Goal: Task Accomplishment & Management: Use online tool/utility

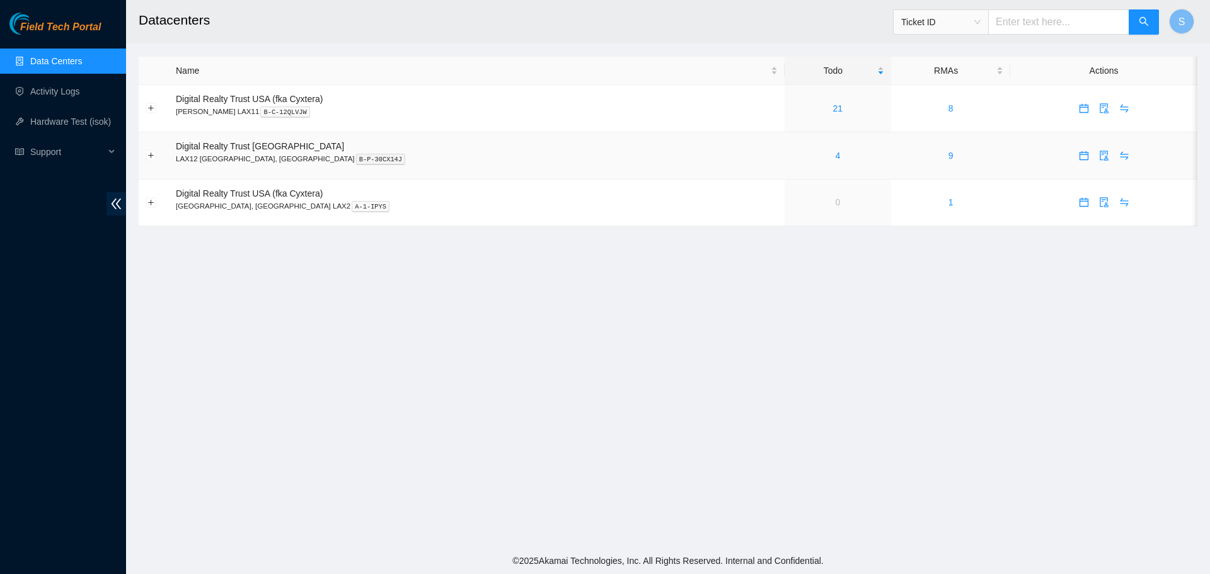
click at [792, 155] on div "4" at bounding box center [838, 156] width 93 height 14
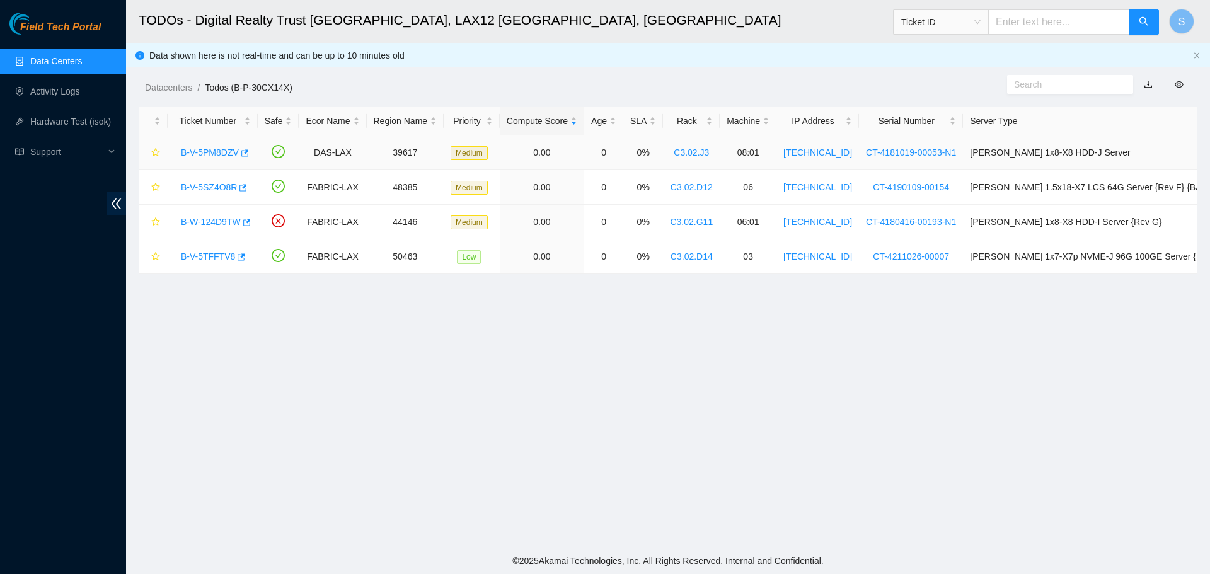
click at [236, 159] on div "B-V-5PM8DZV" at bounding box center [213, 152] width 76 height 20
click at [228, 155] on link "B-V-5PM8DZV" at bounding box center [210, 153] width 58 height 10
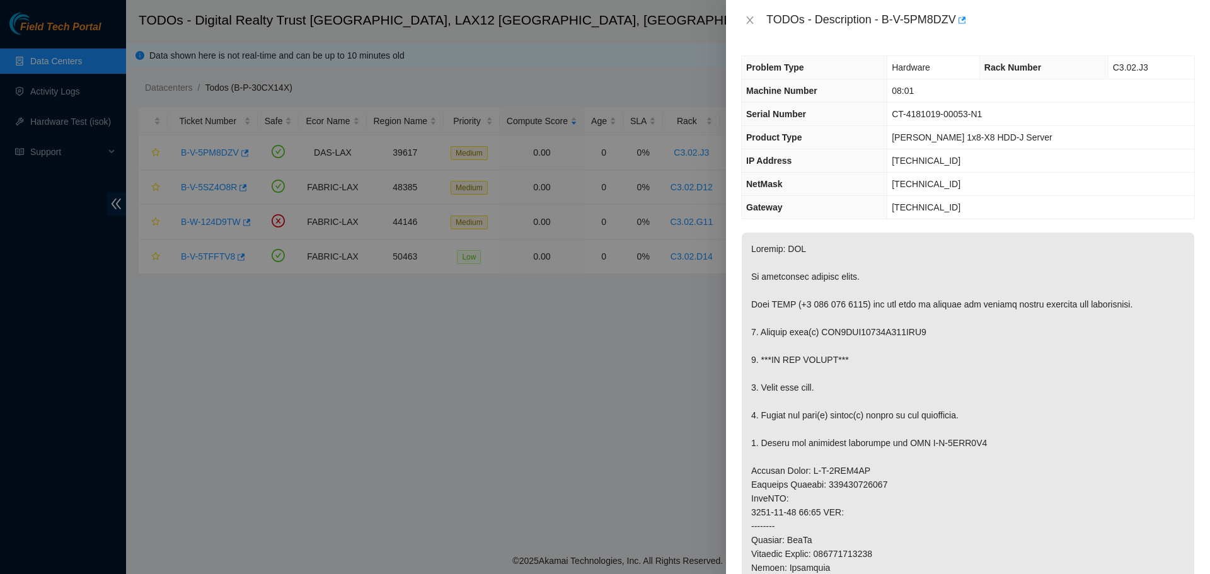
click at [757, 12] on div "TODOs - Description - B-V-5PM8DZV" at bounding box center [968, 20] width 454 height 20
click at [756, 18] on button "Close" at bounding box center [750, 20] width 18 height 12
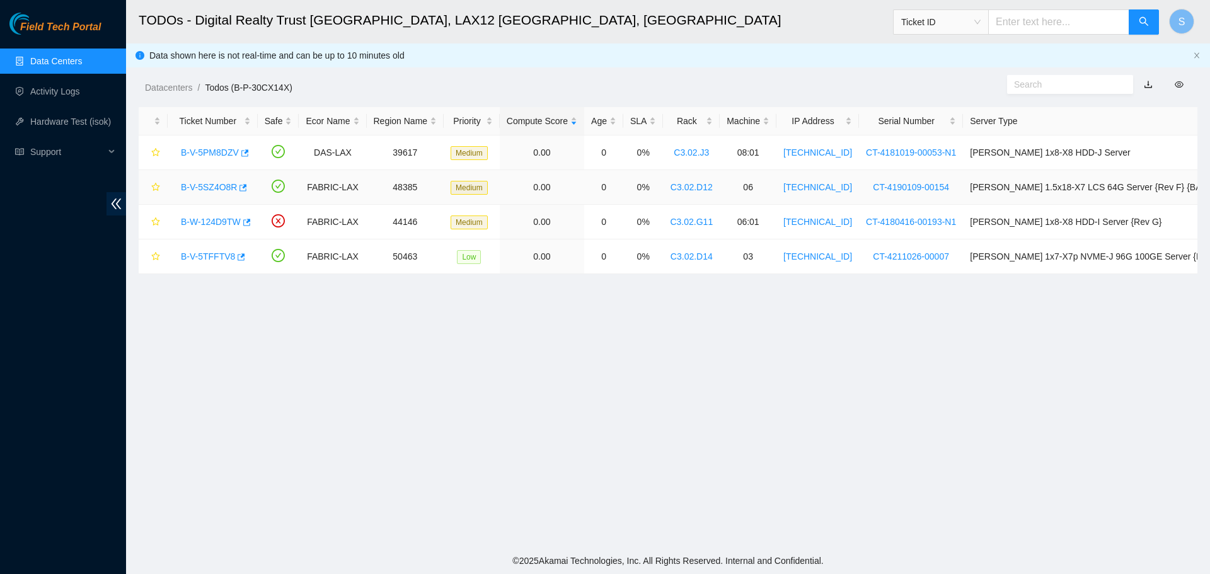
click at [202, 182] on link "B-V-5SZ4O8R" at bounding box center [209, 187] width 56 height 10
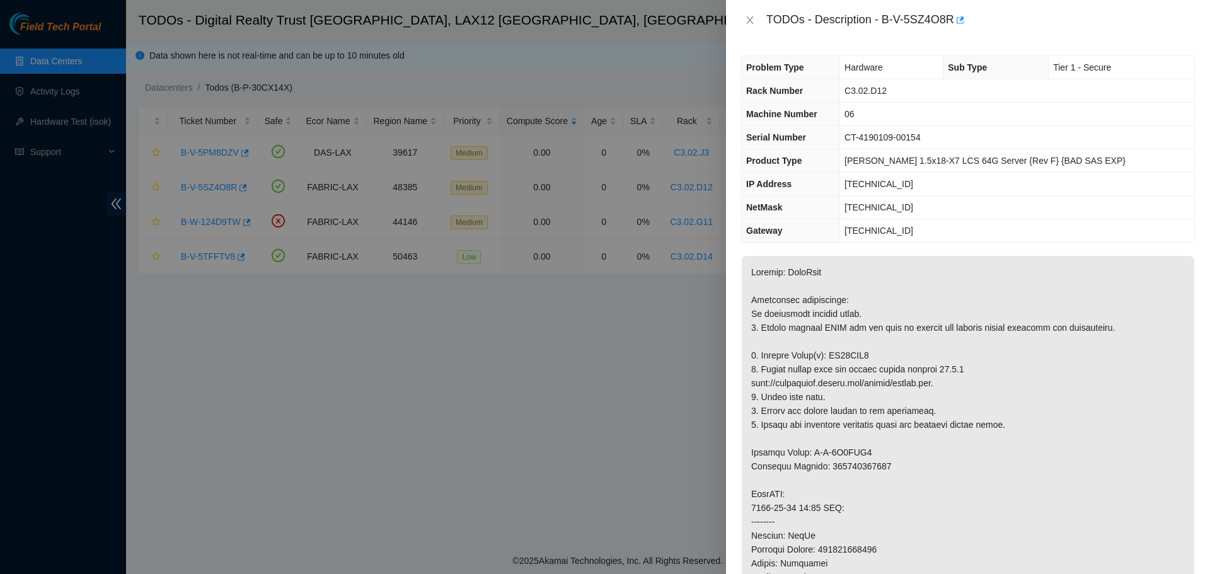
click at [752, 26] on div "TODOs - Description - B-V-5SZ4O8R" at bounding box center [968, 20] width 454 height 20
click at [752, 18] on icon "close" at bounding box center [749, 20] width 7 height 8
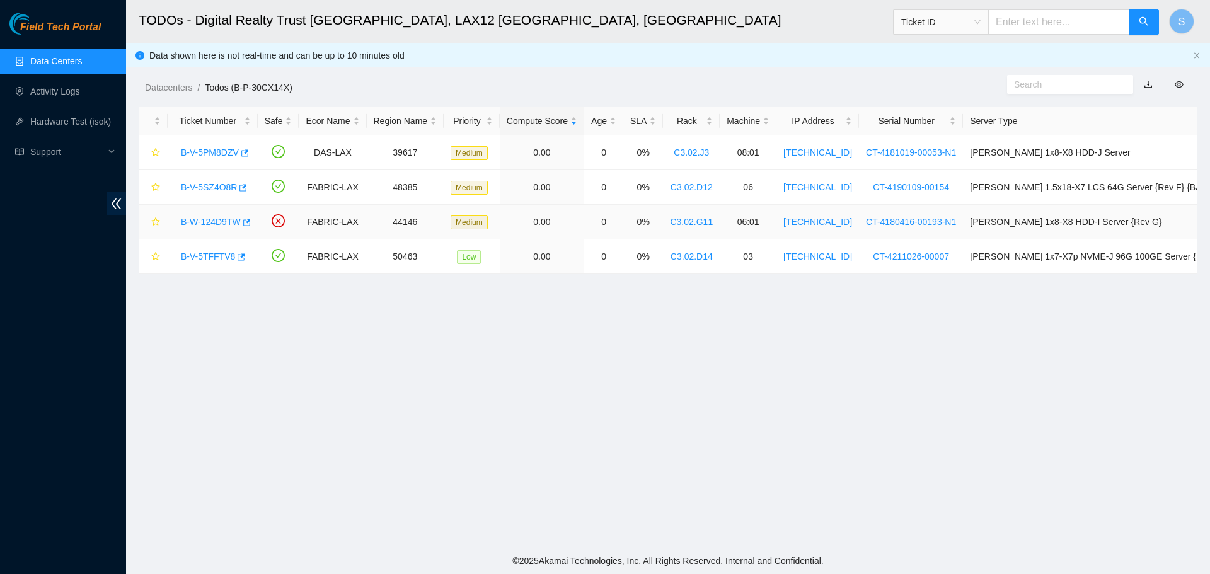
click at [196, 217] on link "B-W-124D9TW" at bounding box center [211, 222] width 60 height 10
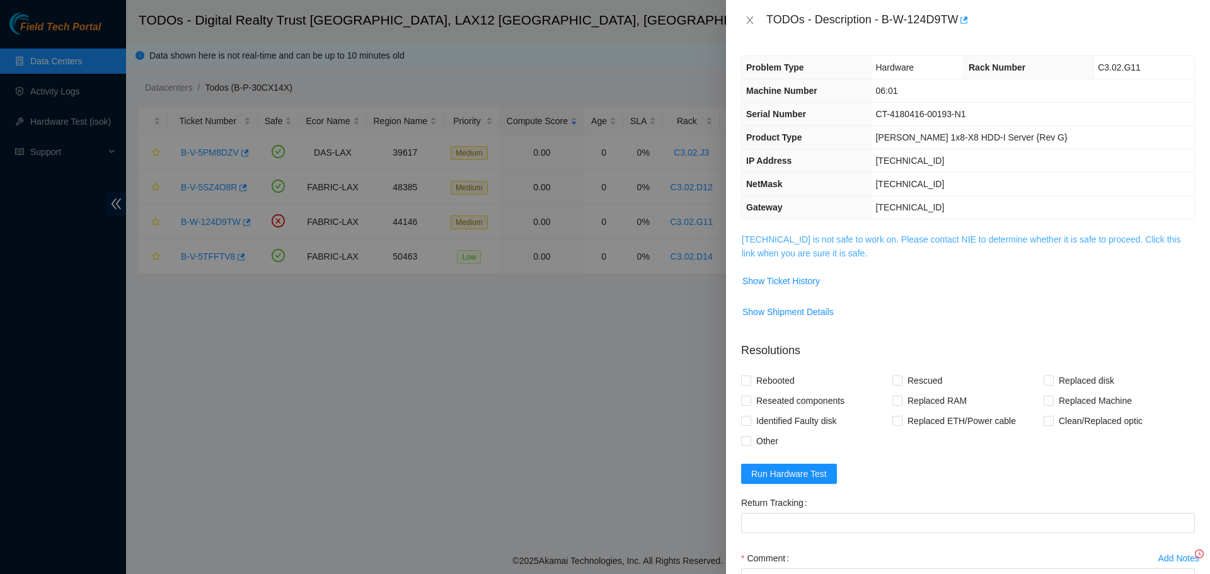
click at [804, 252] on link "23.194.216.15 is not safe to work on. Please contact NIE to determine whether i…" at bounding box center [961, 247] width 439 height 24
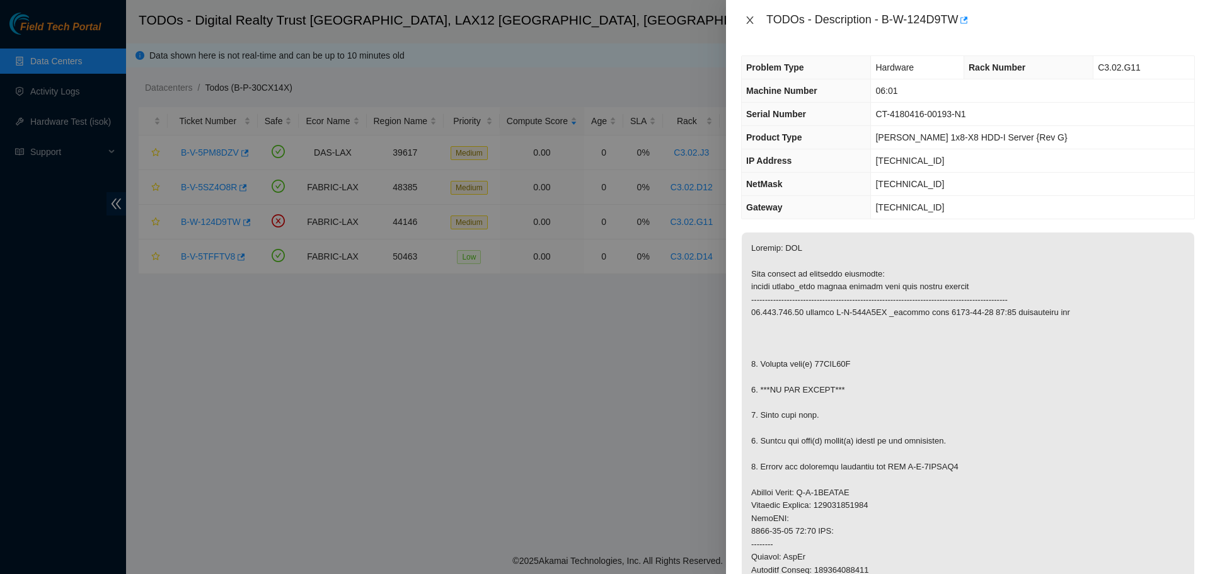
click at [748, 15] on icon "close" at bounding box center [750, 20] width 10 height 10
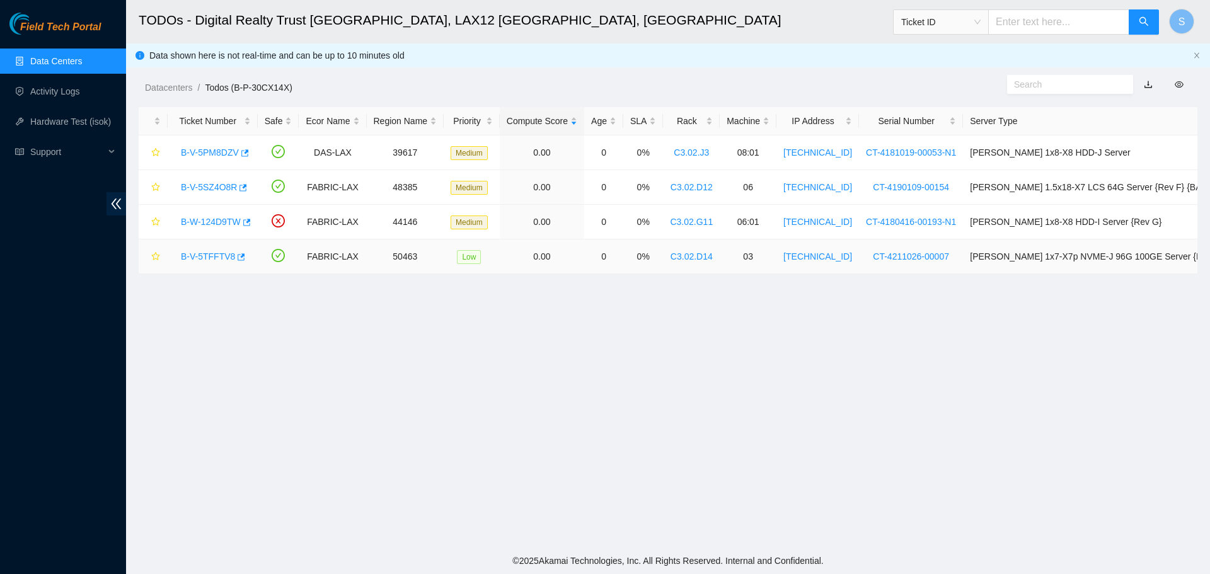
click at [211, 256] on link "B-V-5TFFTV8" at bounding box center [208, 257] width 54 height 10
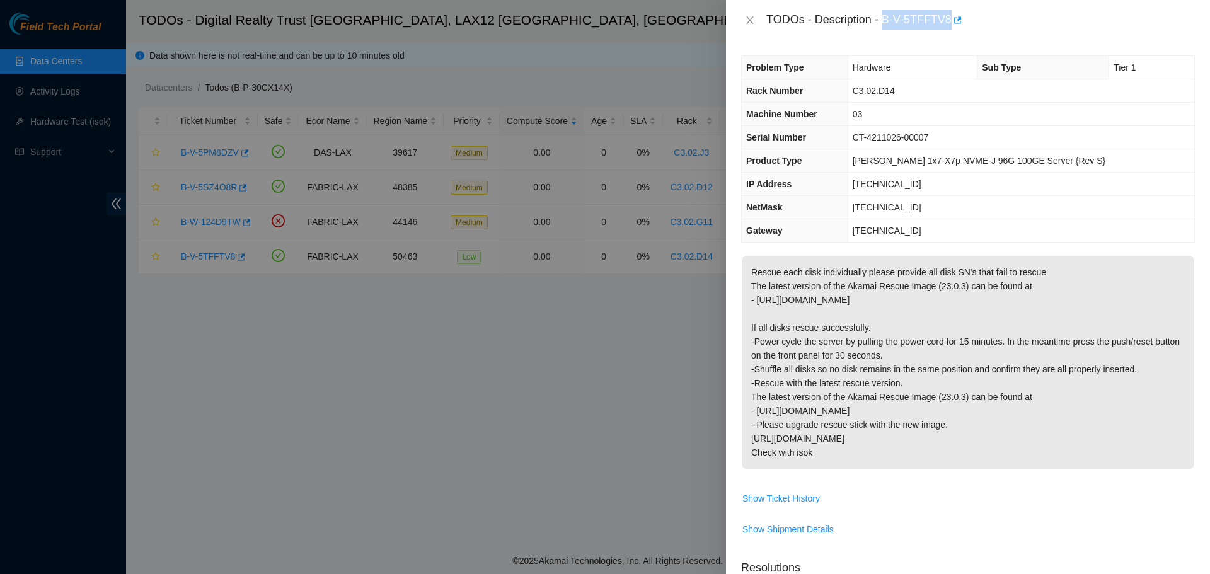
drag, startPoint x: 882, startPoint y: 21, endPoint x: 963, endPoint y: 27, distance: 81.6
click at [963, 27] on div "TODOs - Description - B-V-5TFFTV8" at bounding box center [981, 20] width 429 height 20
copy div "B-V-5TFFTV8"
click at [750, 22] on icon "close" at bounding box center [750, 20] width 10 height 10
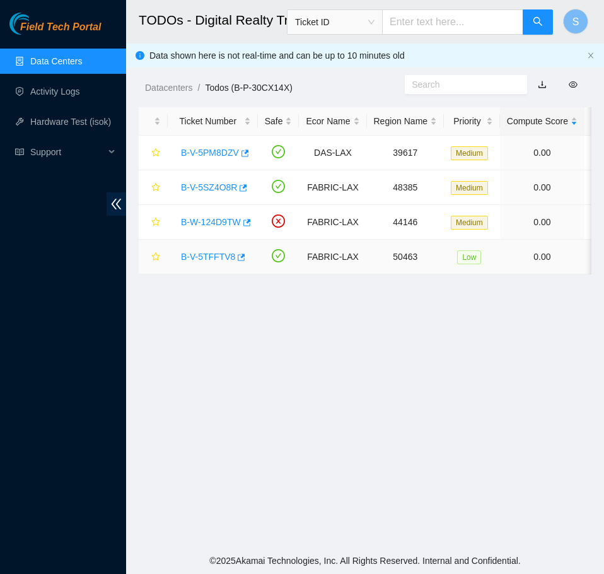
click at [206, 257] on link "B-V-5TFFTV8" at bounding box center [208, 257] width 54 height 10
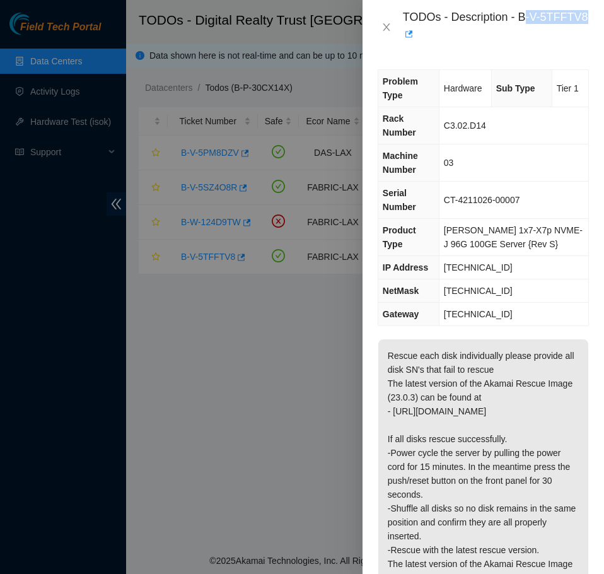
drag, startPoint x: 522, startPoint y: 22, endPoint x: 560, endPoint y: 25, distance: 38.5
click at [560, 25] on div "TODOs - Description - B-V-5TFFTV8" at bounding box center [496, 27] width 186 height 34
click at [567, 38] on div "TODOs - Description - B-V-5TFFTV8" at bounding box center [496, 27] width 186 height 34
drag, startPoint x: 520, startPoint y: 17, endPoint x: 585, endPoint y: 19, distance: 65.0
click at [585, 19] on div "TODOs - Description - B-V-5TFFTV8" at bounding box center [496, 27] width 186 height 34
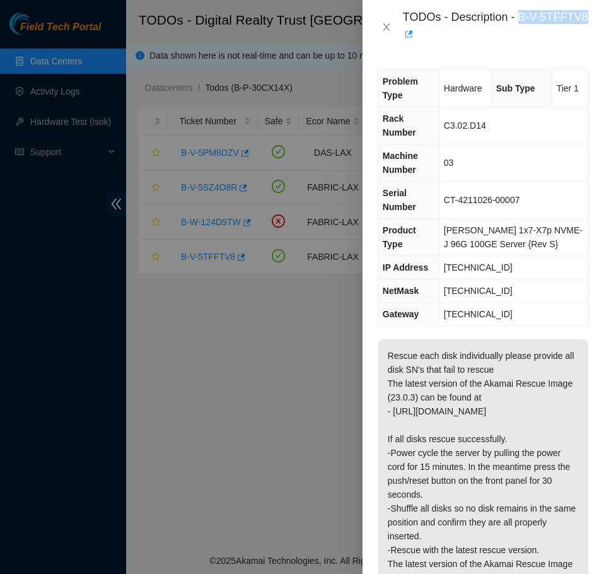
copy div "B-V-5TFFTV8"
click at [388, 25] on icon "close" at bounding box center [386, 27] width 10 height 10
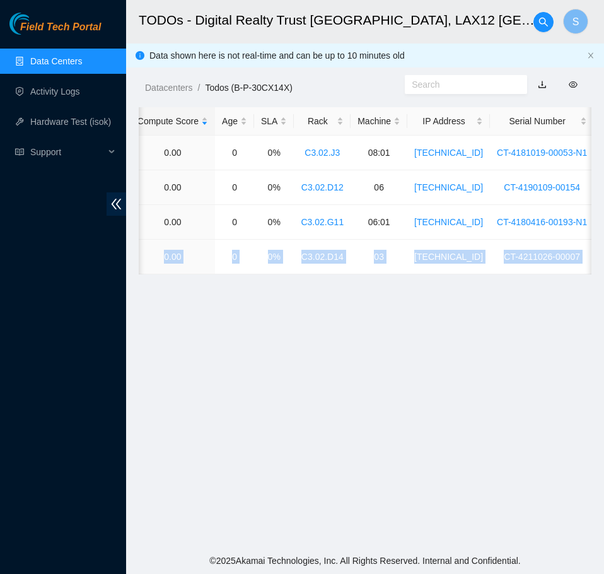
scroll to position [0, 578]
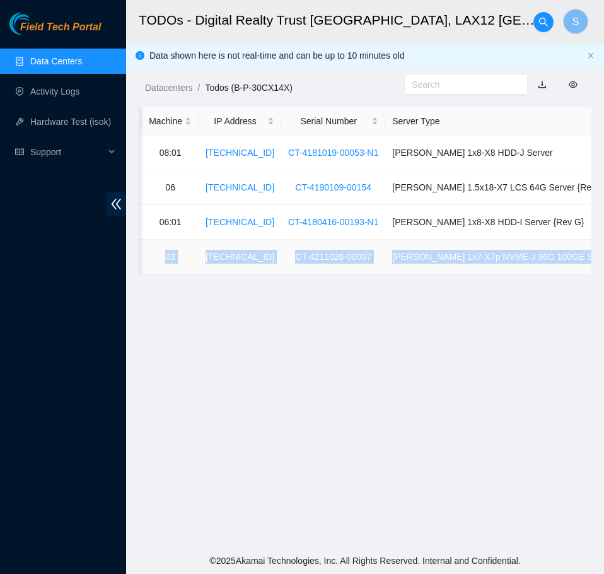
drag, startPoint x: 294, startPoint y: 260, endPoint x: 585, endPoint y: 267, distance: 290.7
click at [585, 267] on tr "B-V-5TFFTV8 FABRIC-LAX 50463 Low 0.00 0 0% C3.02.D14 03 23.46.11.230 CT-4211026…" at bounding box center [121, 257] width 1120 height 35
copy tr "FABRIC-LAX 50463 Low 0.00 0 0% C3.02.D14 03 23.46.11.230 CT-4211026-00007 Ciara…"
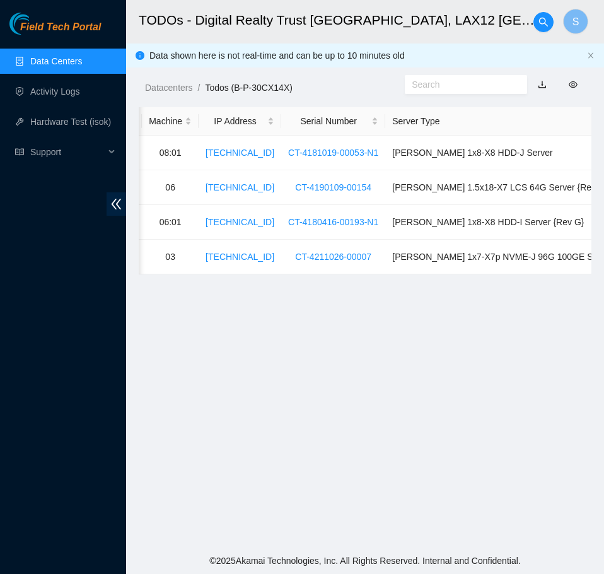
drag, startPoint x: 461, startPoint y: 284, endPoint x: 331, endPoint y: 284, distance: 129.9
click at [331, 284] on main "TODOs - Digital Realty Trust USA, LAX12 El Segundo, CA S Data shown here is not…" at bounding box center [365, 273] width 478 height 547
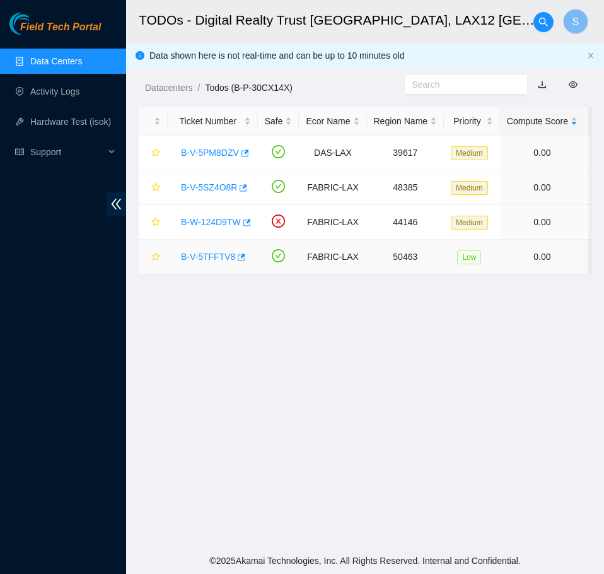
click at [209, 254] on link "B-V-5TFFTV8" at bounding box center [208, 257] width 54 height 10
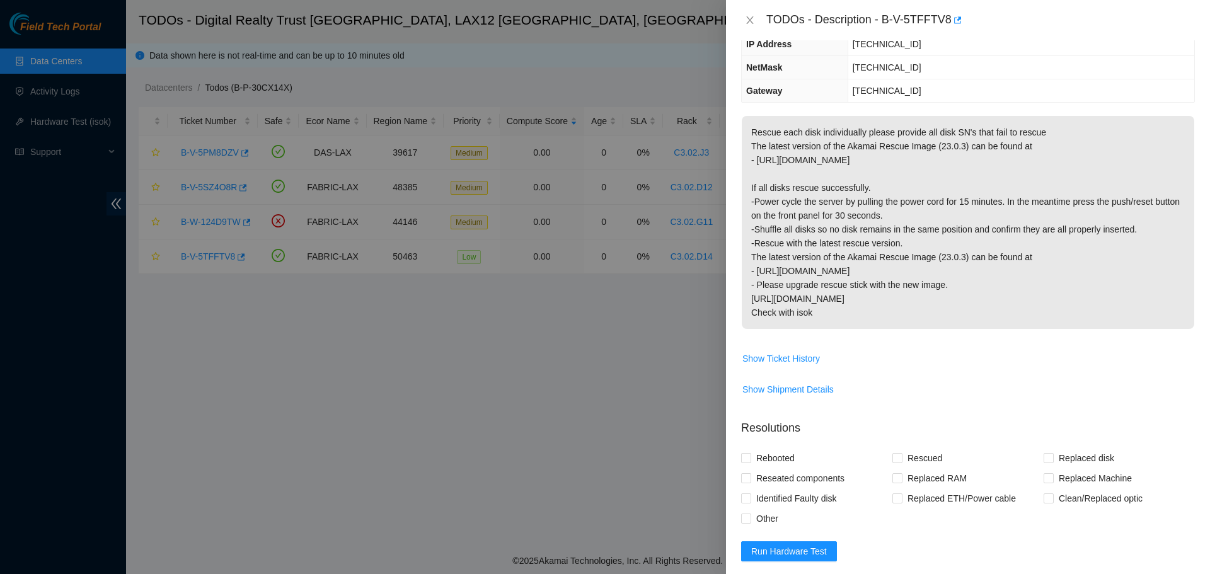
scroll to position [98, 0]
